Goal: Entertainment & Leisure: Consume media (video, audio)

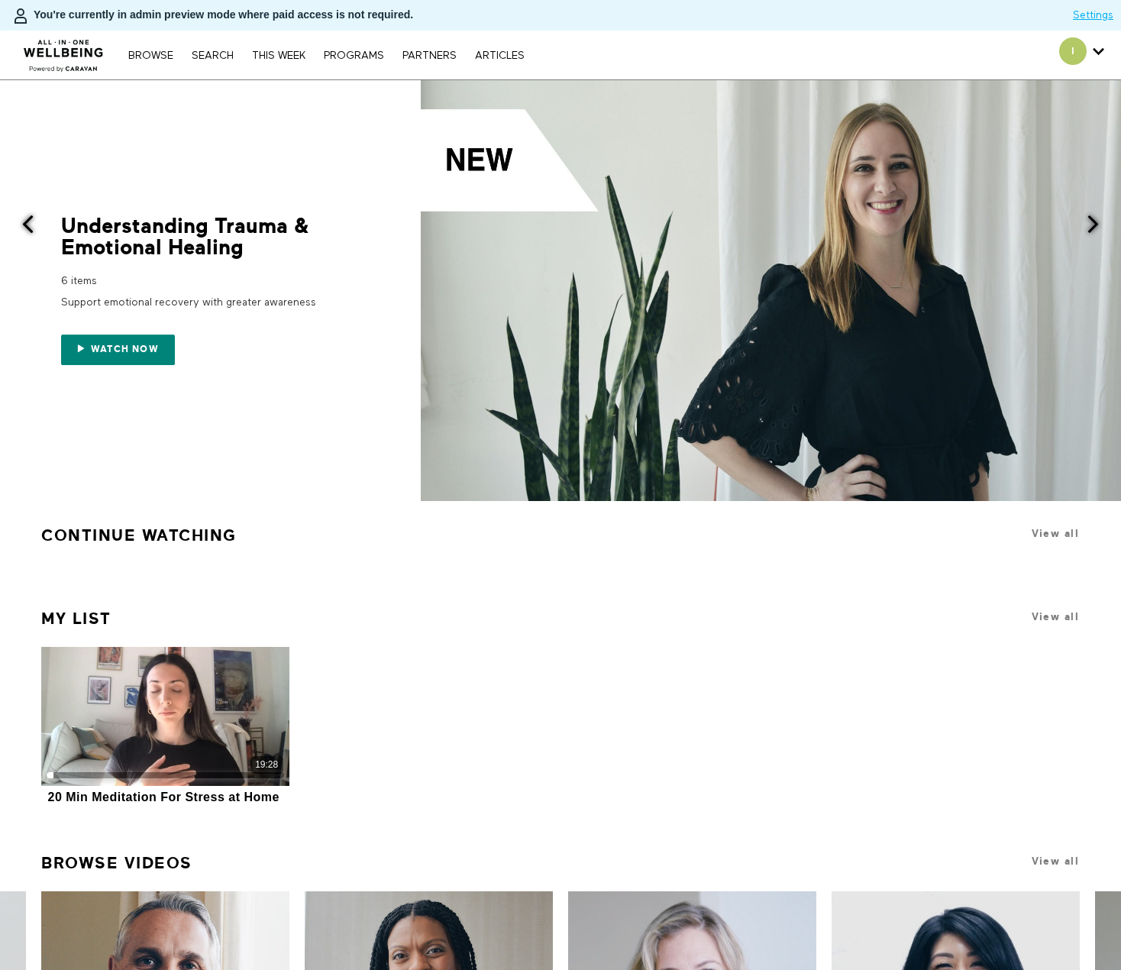
click at [914, 257] on span at bounding box center [771, 290] width 701 height 421
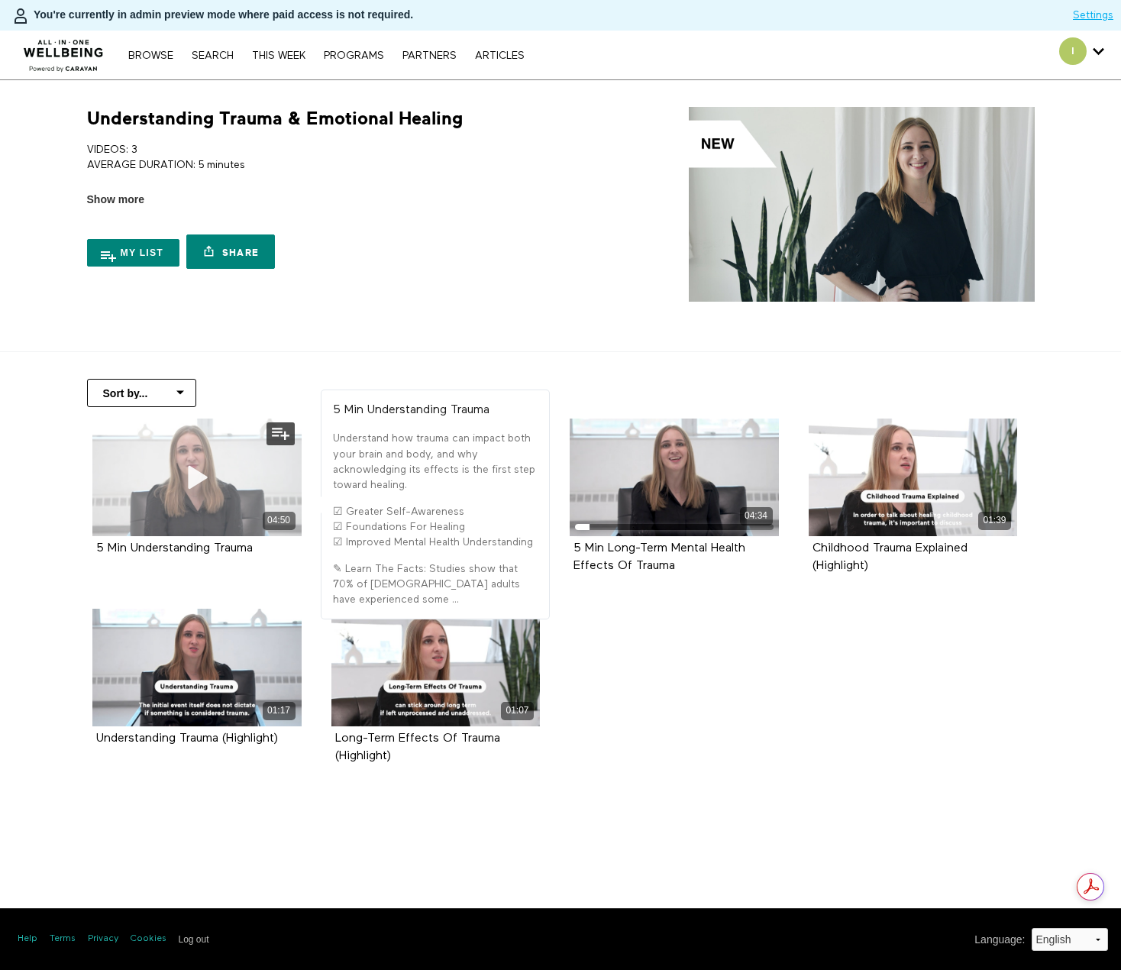
click at [175, 472] on icon at bounding box center [197, 477] width 46 height 27
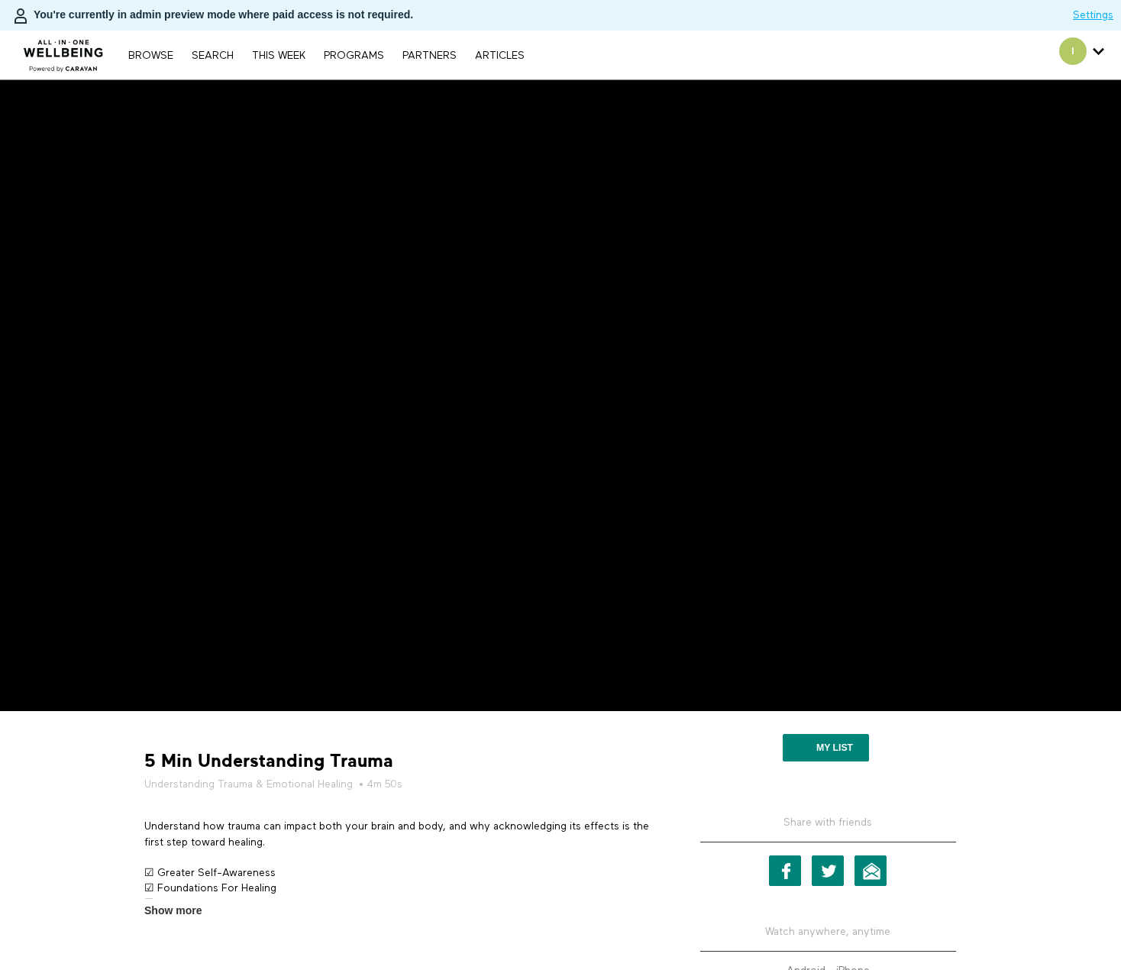
click at [679, 759] on div "My list" at bounding box center [827, 749] width 309 height 54
click at [608, 747] on div "5 Min Understanding Trauma Understanding Trauma & Emotional Healing • 4m 50s Un…" at bounding box center [400, 820] width 535 height 196
click at [563, 784] on h5 "Understanding Trauma & Emotional Healing • 4m 50s" at bounding box center [400, 784] width 512 height 15
click at [647, 761] on div "5 Min Understanding Trauma Understanding Trauma & Emotional Healing • 4m 50s" at bounding box center [400, 770] width 523 height 43
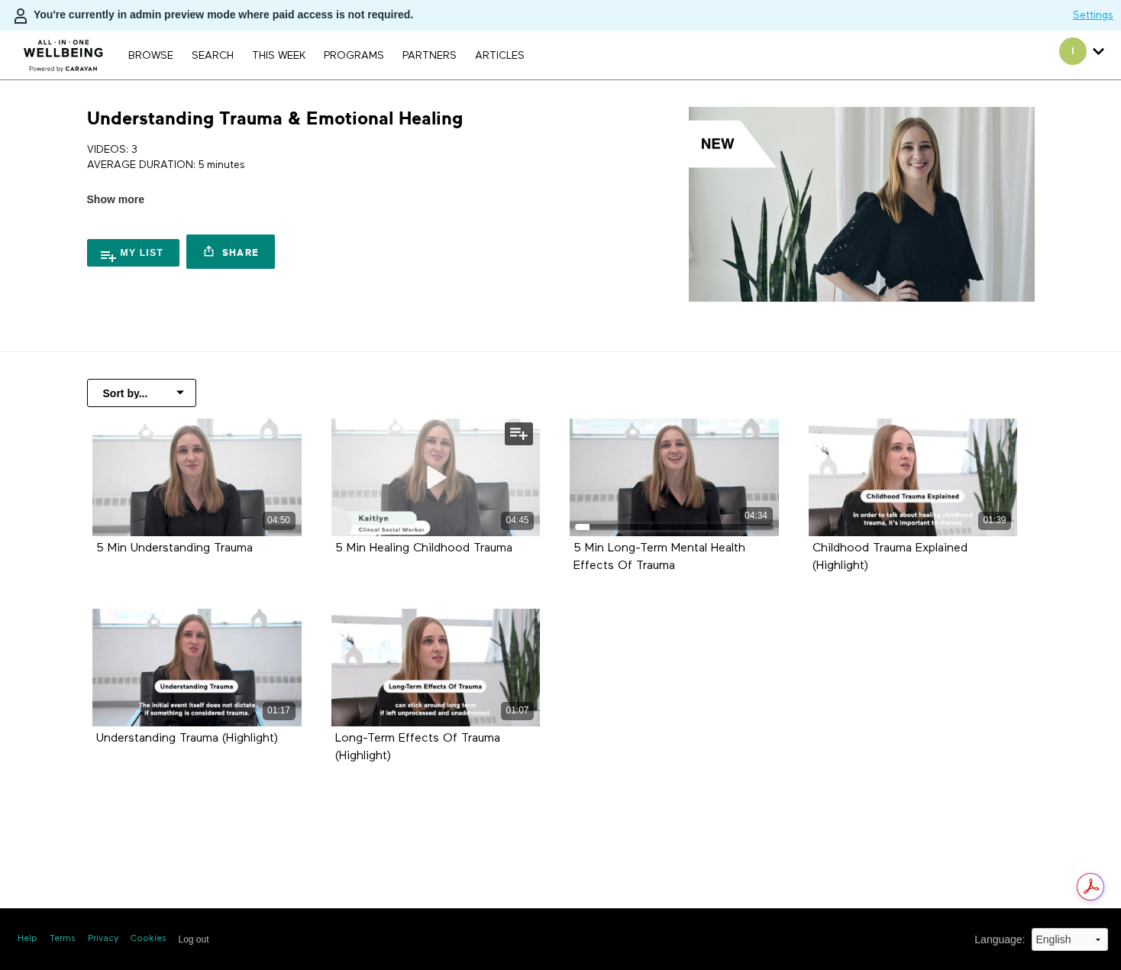
click at [434, 472] on icon at bounding box center [435, 477] width 46 height 27
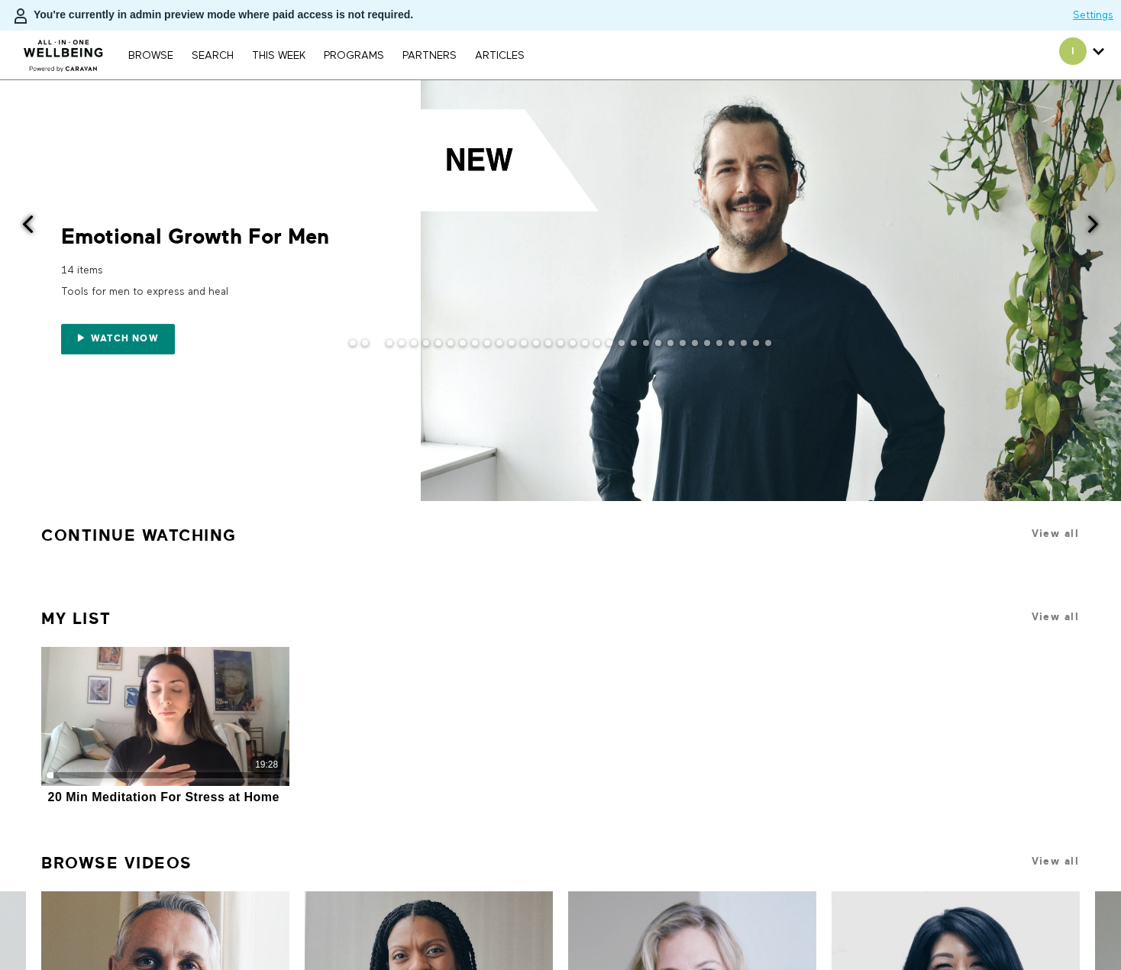
click at [30, 221] on span at bounding box center [27, 224] width 19 height 19
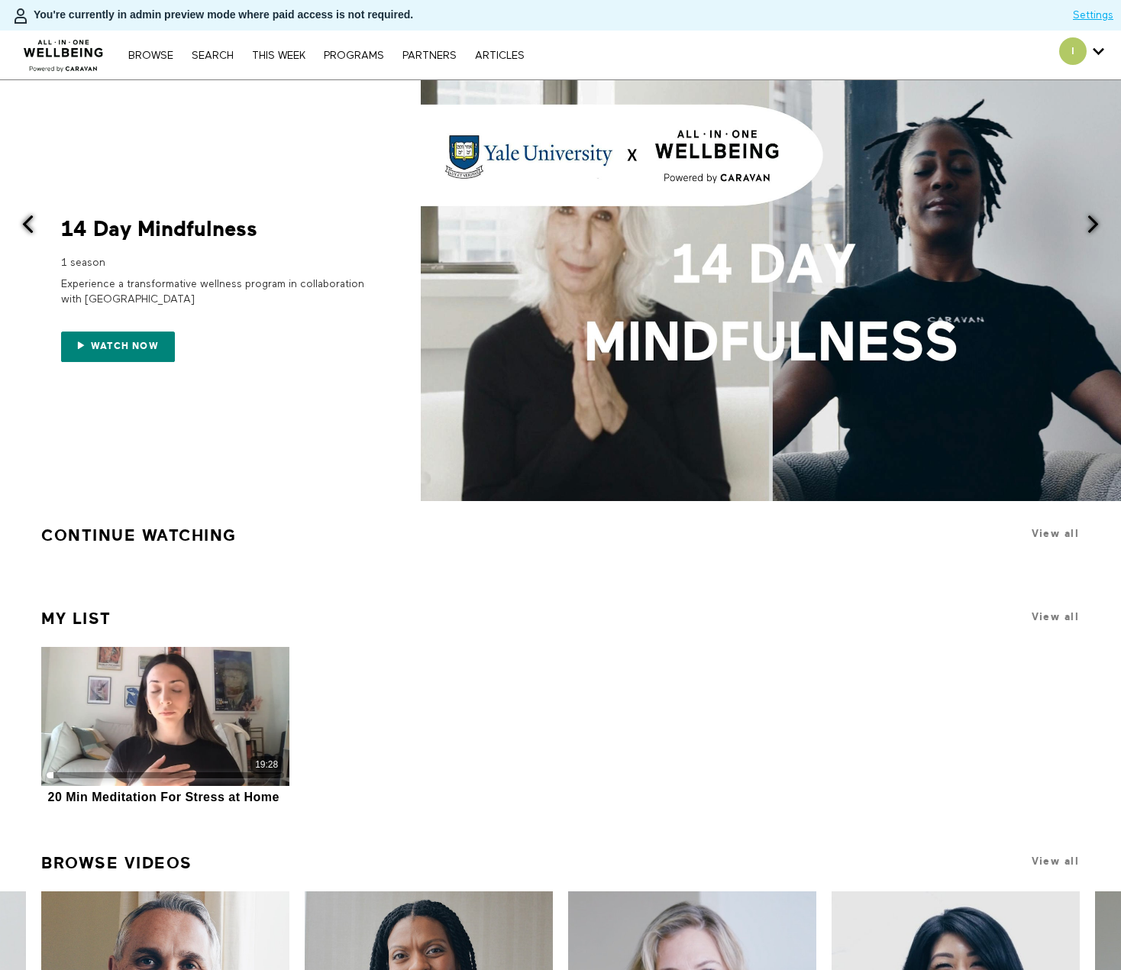
scroll to position [436, 0]
